Goal: Information Seeking & Learning: Learn about a topic

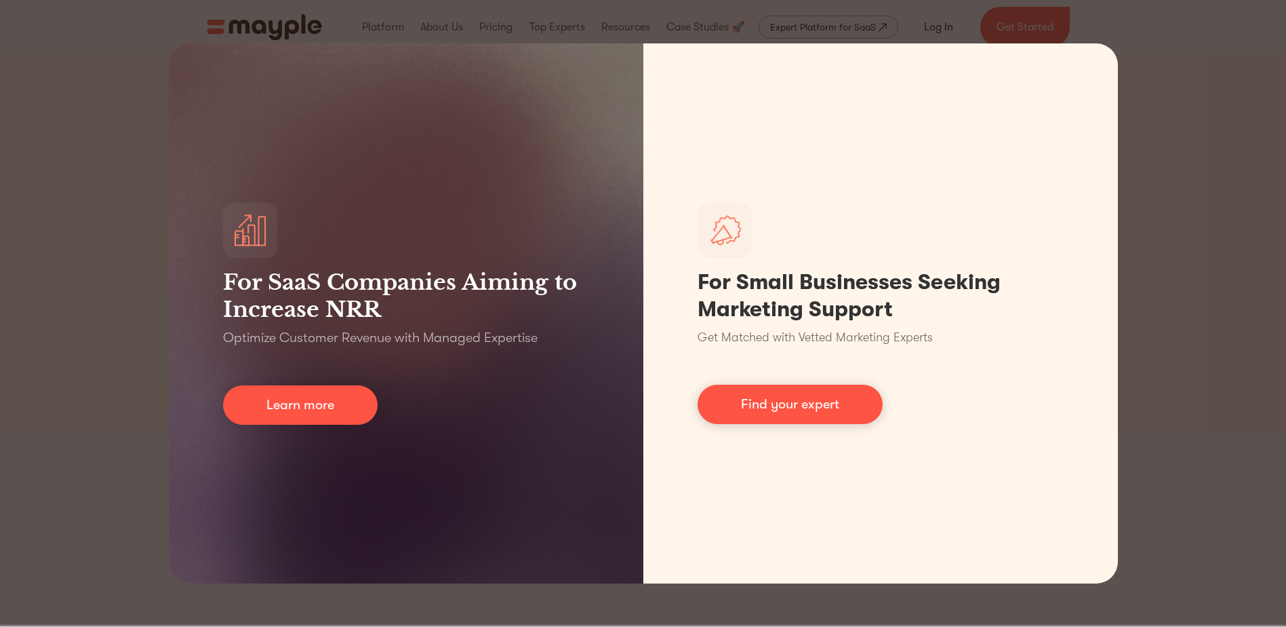
click at [1149, 132] on div "For SaaS Companies Aiming to Increase NRR Optimize Customer Revenue with Manage…" at bounding box center [643, 313] width 1286 height 627
click at [117, 280] on div "For SaaS Companies Aiming to Increase NRR Optimize Customer Revenue with Manage…" at bounding box center [643, 313] width 1286 height 627
click at [119, 280] on div "For SaaS Companies Aiming to Increase NRR Optimize Customer Revenue with Manage…" at bounding box center [643, 313] width 1286 height 627
click at [121, 280] on div "For SaaS Companies Aiming to Increase NRR Optimize Customer Revenue with Manage…" at bounding box center [643, 313] width 1286 height 627
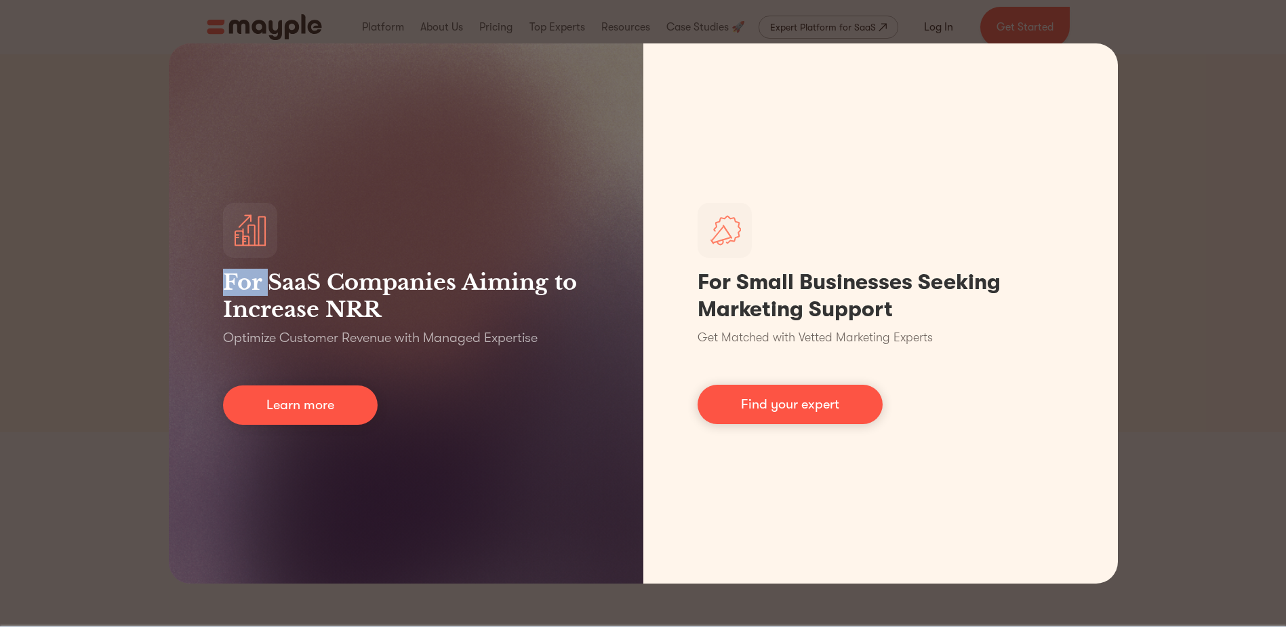
drag, startPoint x: 121, startPoint y: 280, endPoint x: 157, endPoint y: 282, distance: 35.3
click at [125, 280] on div "For SaaS Companies Aiming to Increase NRR Optimize Customer Revenue with Manage…" at bounding box center [643, 313] width 1286 height 627
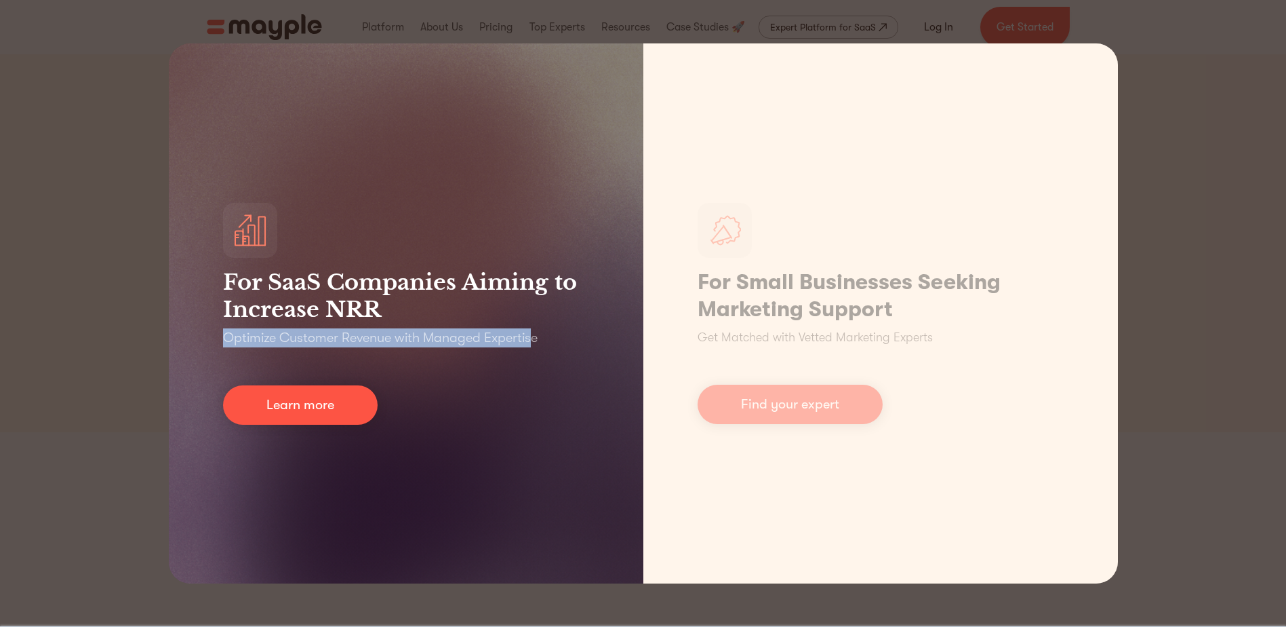
drag, startPoint x: 220, startPoint y: 344, endPoint x: 531, endPoint y: 344, distance: 311.2
click at [531, 344] on div "For SaaS Companies Aiming to Increase NRR Optimize Customer Revenue with Manage…" at bounding box center [406, 313] width 475 height 540
drag, startPoint x: 531, startPoint y: 344, endPoint x: 530, endPoint y: 410, distance: 66.5
click at [530, 410] on div "For SaaS Companies Aiming to Increase NRR Optimize Customer Revenue with Manage…" at bounding box center [406, 313] width 475 height 540
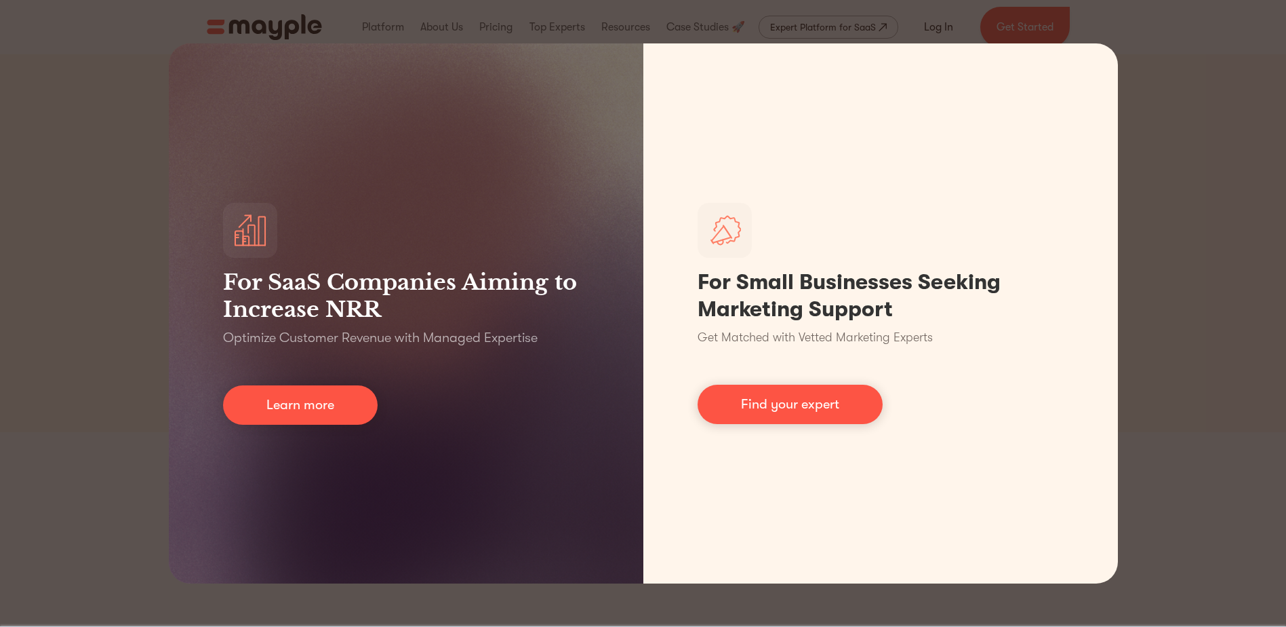
drag, startPoint x: 1181, startPoint y: 47, endPoint x: 1158, endPoint y: 348, distance: 301.3
click at [1158, 348] on div "For SaaS Companies Aiming to Increase NRR Optimize Customer Revenue with Manage…" at bounding box center [643, 313] width 1286 height 627
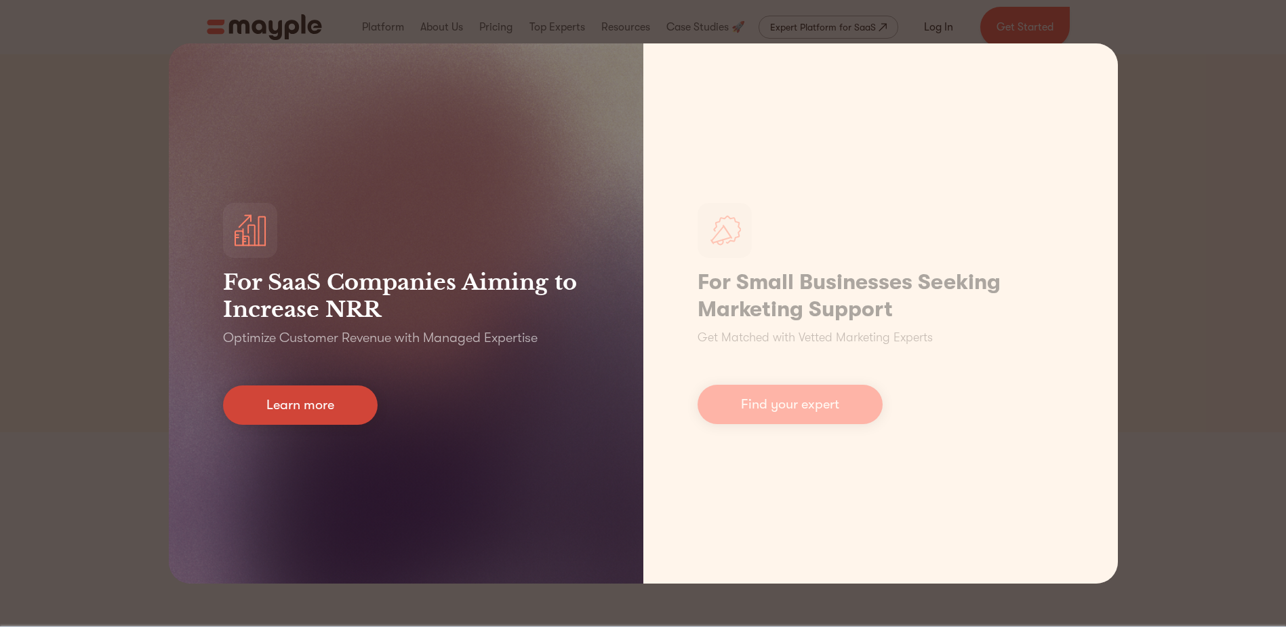
click at [311, 395] on link "Learn more" at bounding box center [300, 404] width 155 height 39
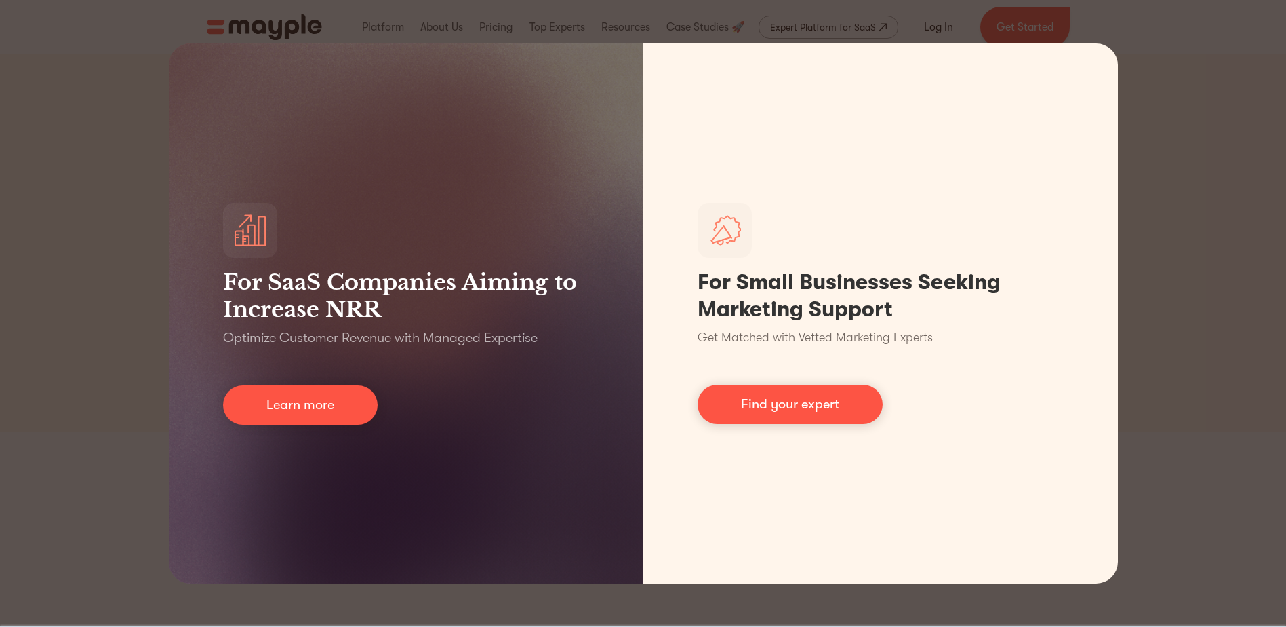
click at [125, 92] on div "For SaaS Companies Aiming to Increase NRR Optimize Customer Revenue with Manage…" at bounding box center [643, 313] width 1286 height 627
click at [1145, 99] on div "For SaaS Companies Aiming to Increase NRR Optimize Customer Revenue with Manage…" at bounding box center [643, 313] width 1286 height 627
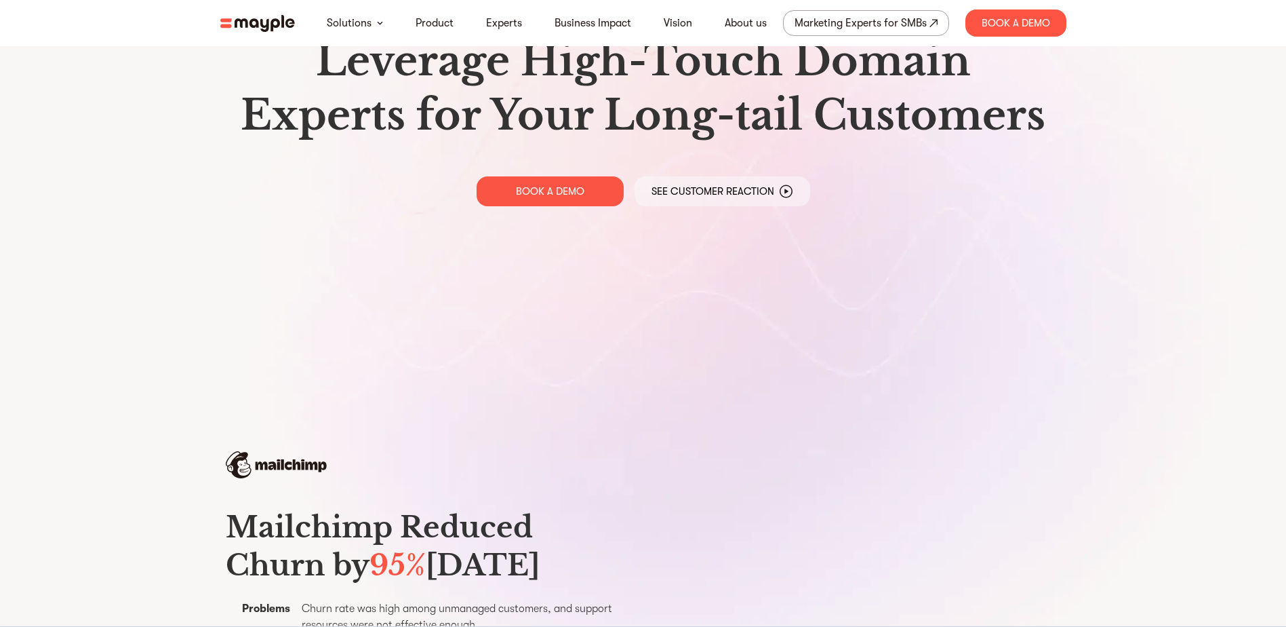
scroll to position [542, 0]
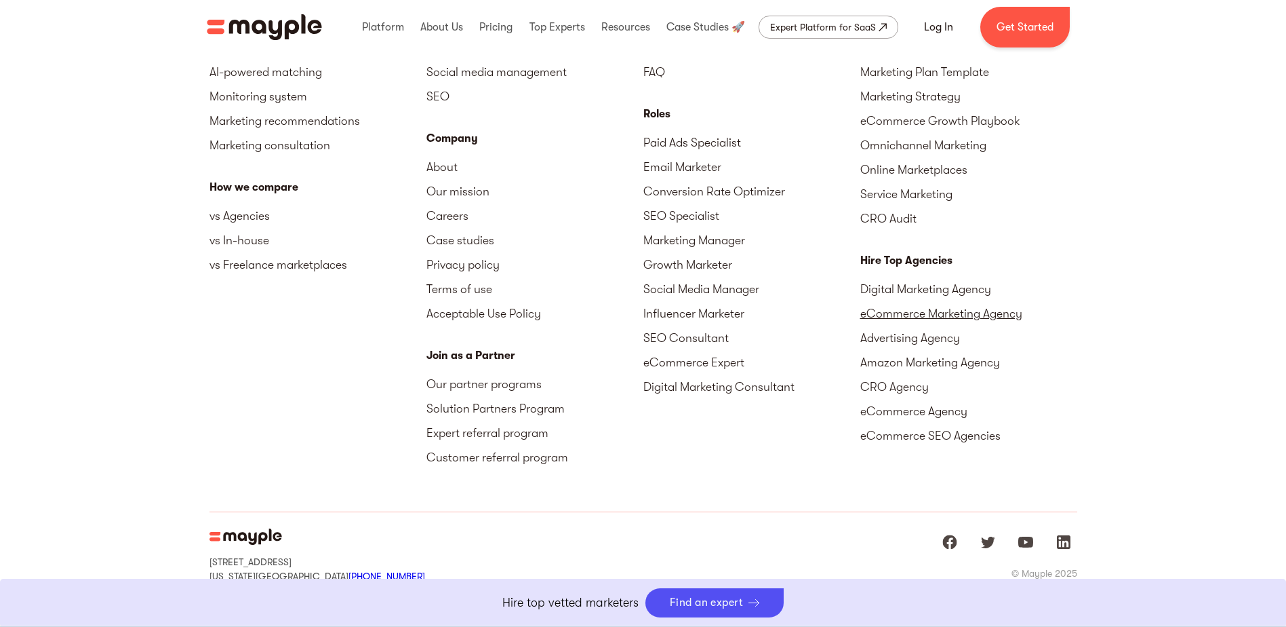
scroll to position [6143, 0]
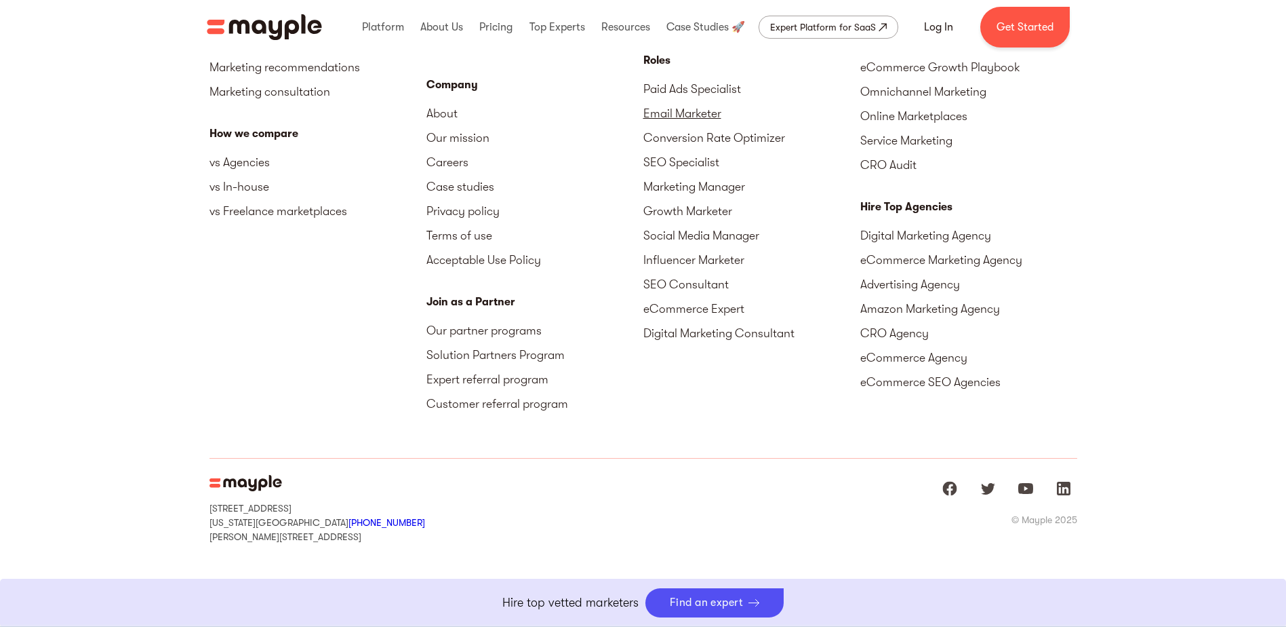
click at [688, 111] on link "Email Marketer" at bounding box center [752, 113] width 217 height 24
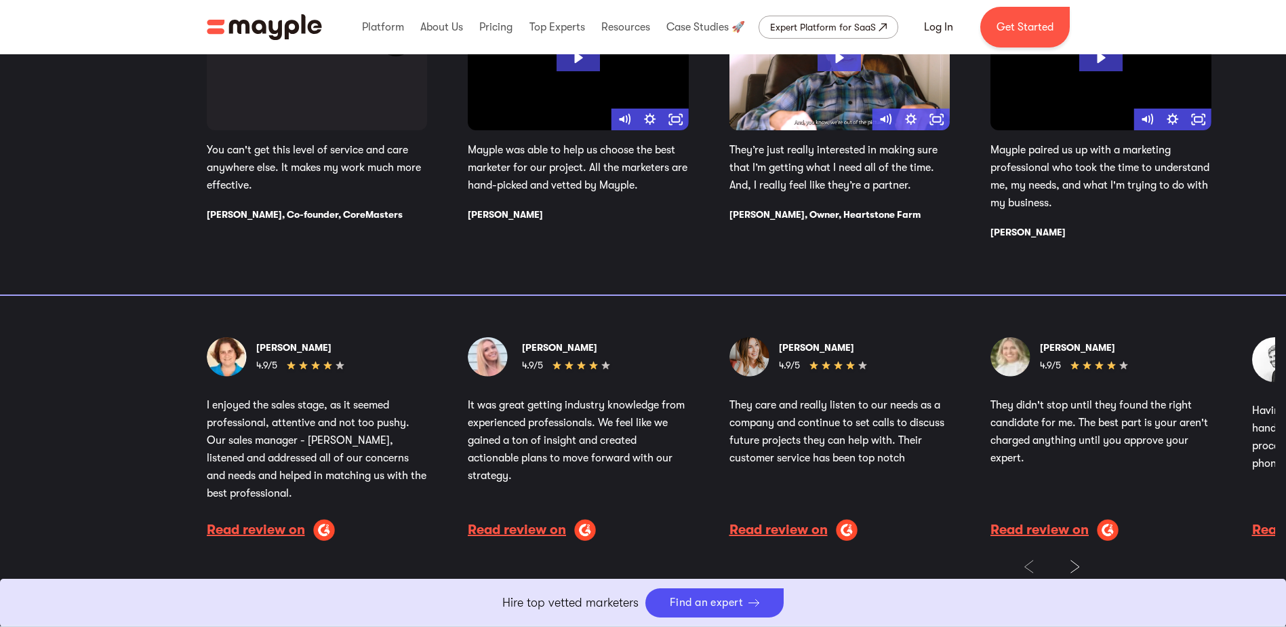
scroll to position [2278, 0]
